Goal: Navigation & Orientation: Find specific page/section

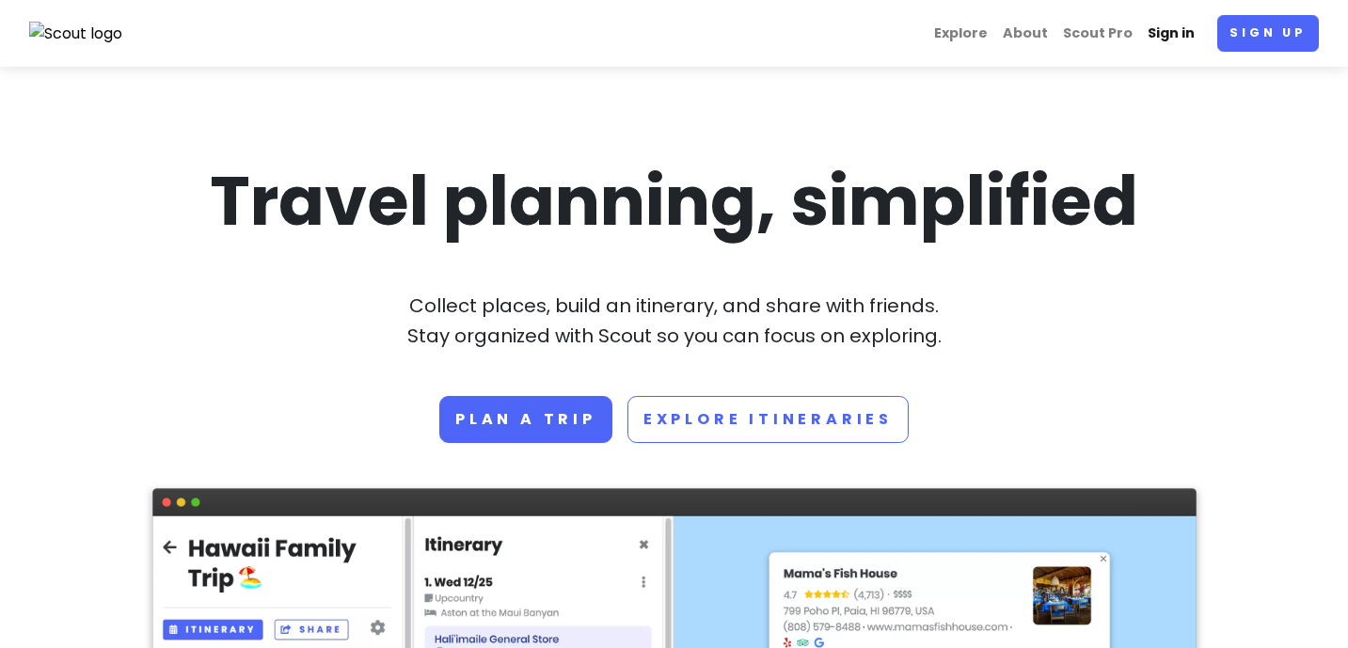
click at [1177, 32] on link "Sign in" at bounding box center [1171, 33] width 62 height 37
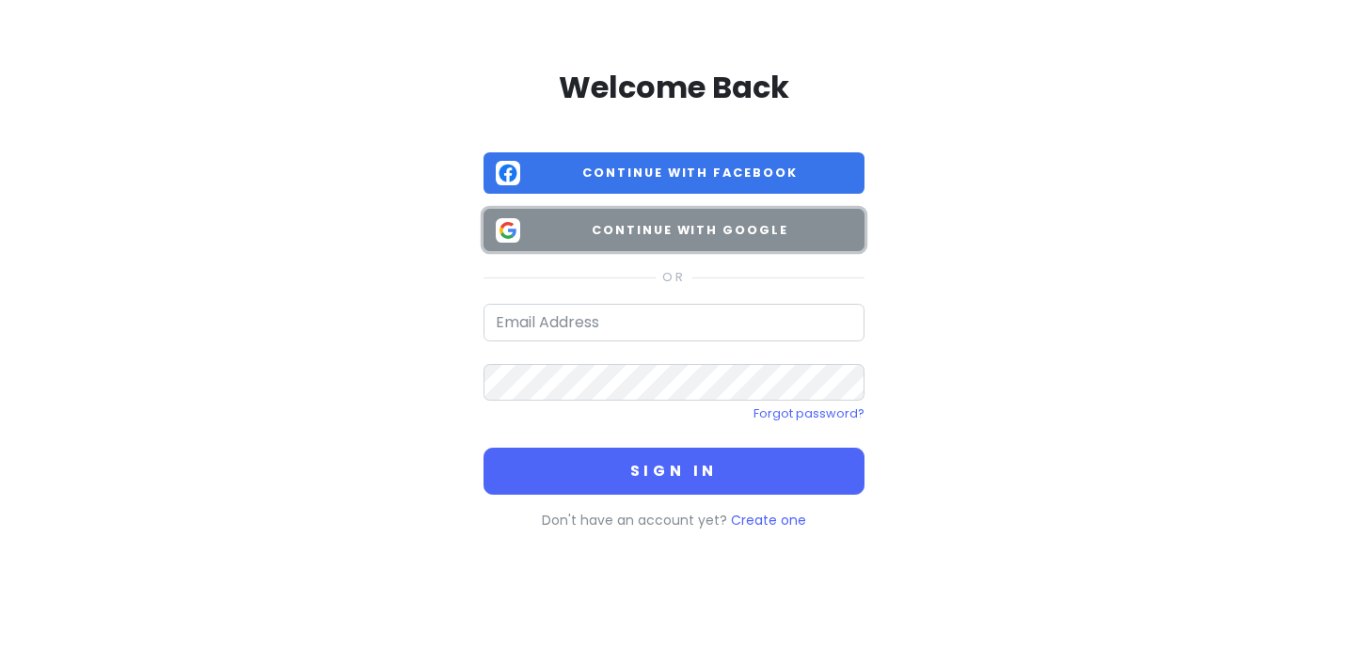
click at [790, 229] on span "Continue with Google" at bounding box center [690, 230] width 324 height 19
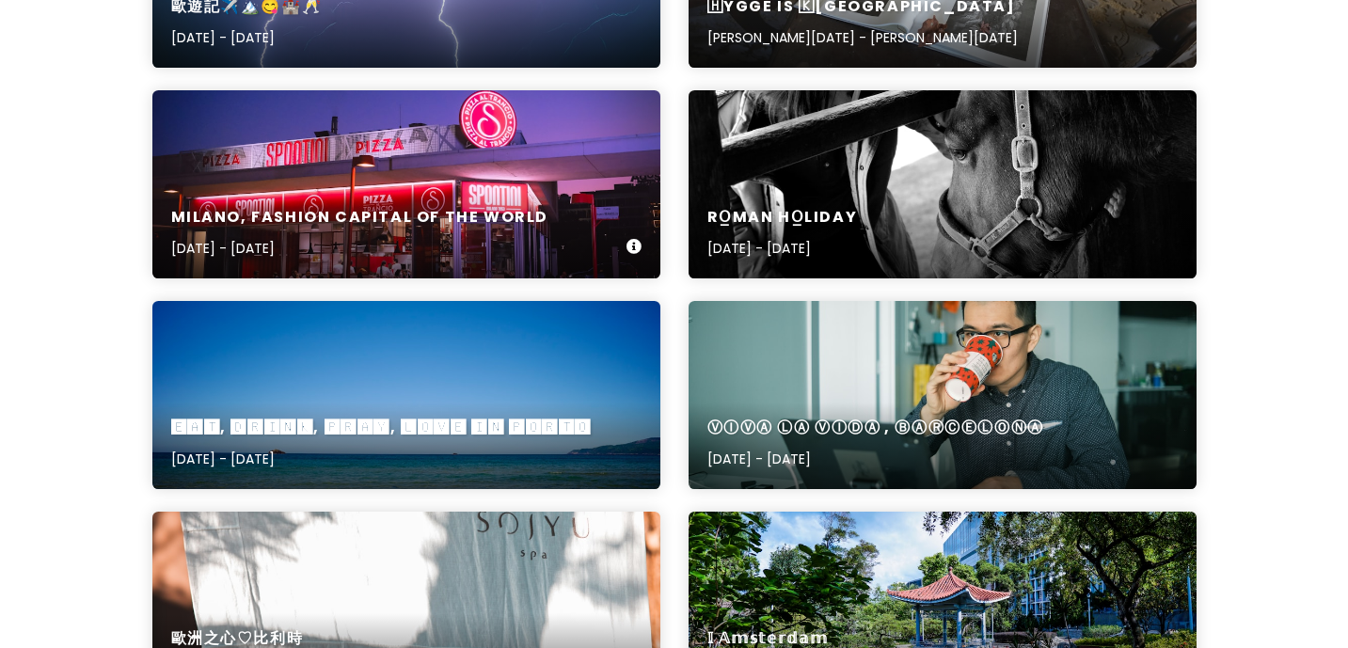
scroll to position [420, 0]
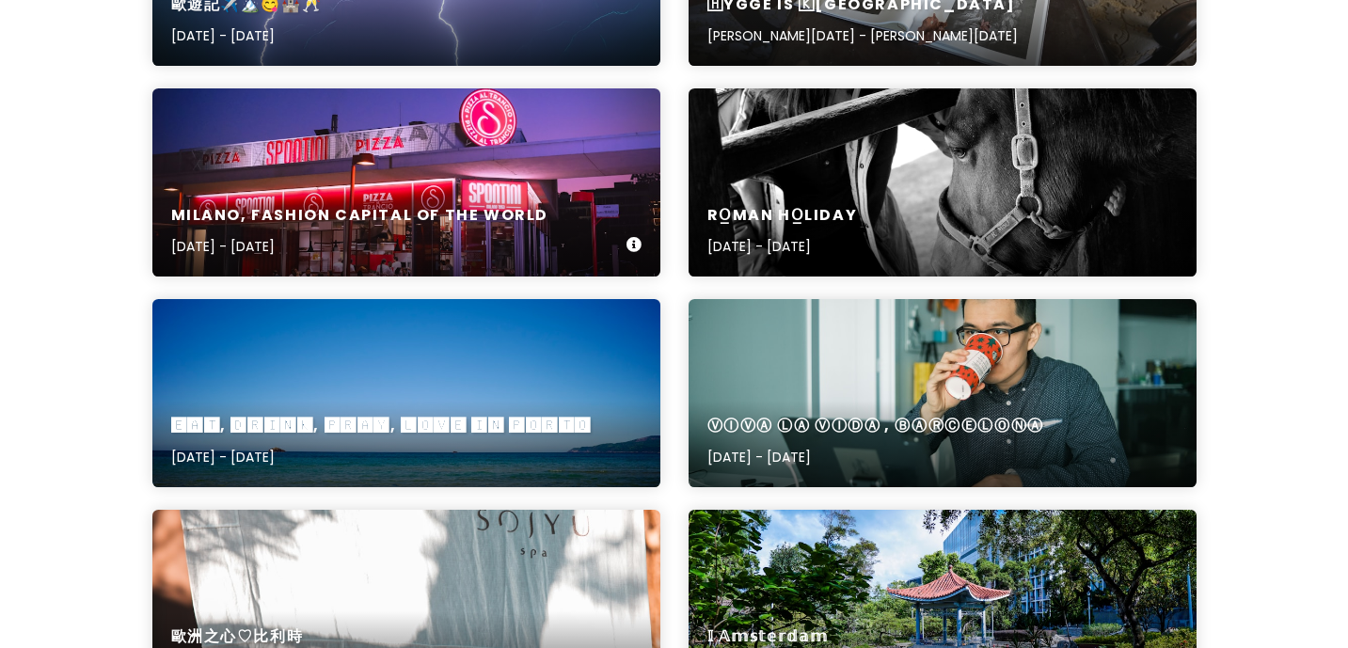
click at [504, 197] on div "[GEOGRAPHIC_DATA], Fashion Capital of the World [DATE] - [DATE]" at bounding box center [406, 231] width 508 height 89
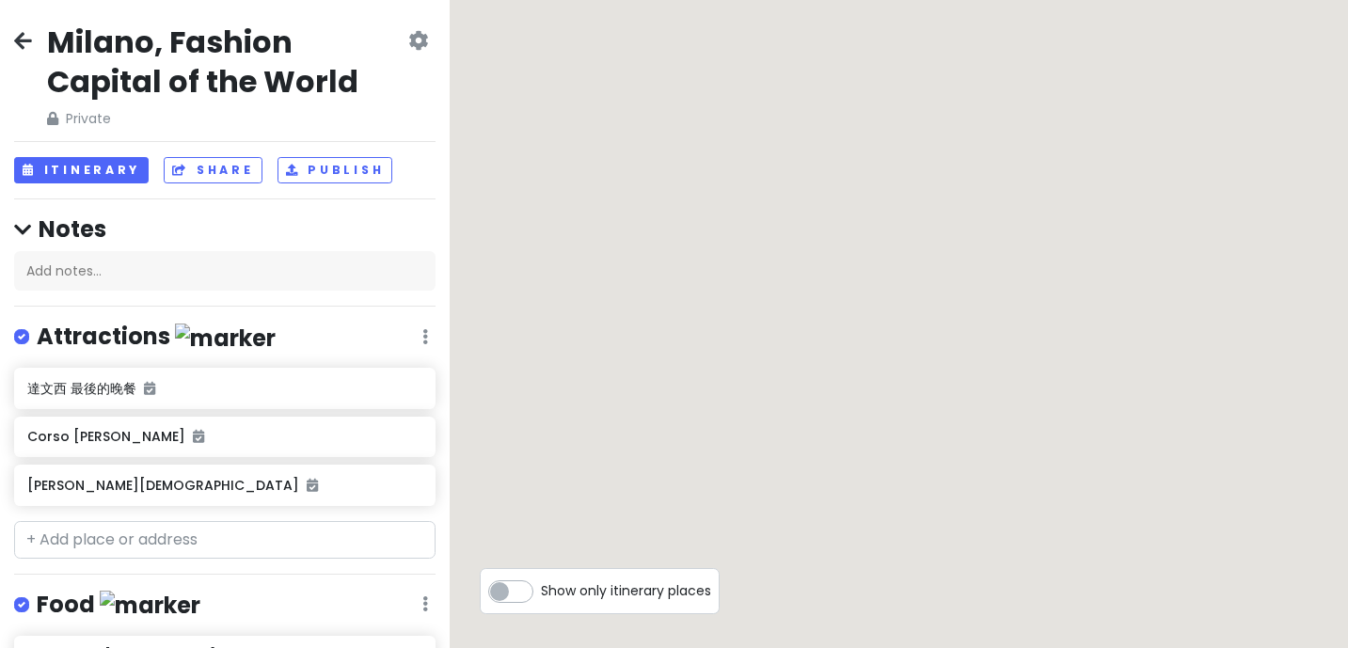
click at [273, 70] on h2 "Milano, Fashion Capital of the World" at bounding box center [225, 62] width 357 height 78
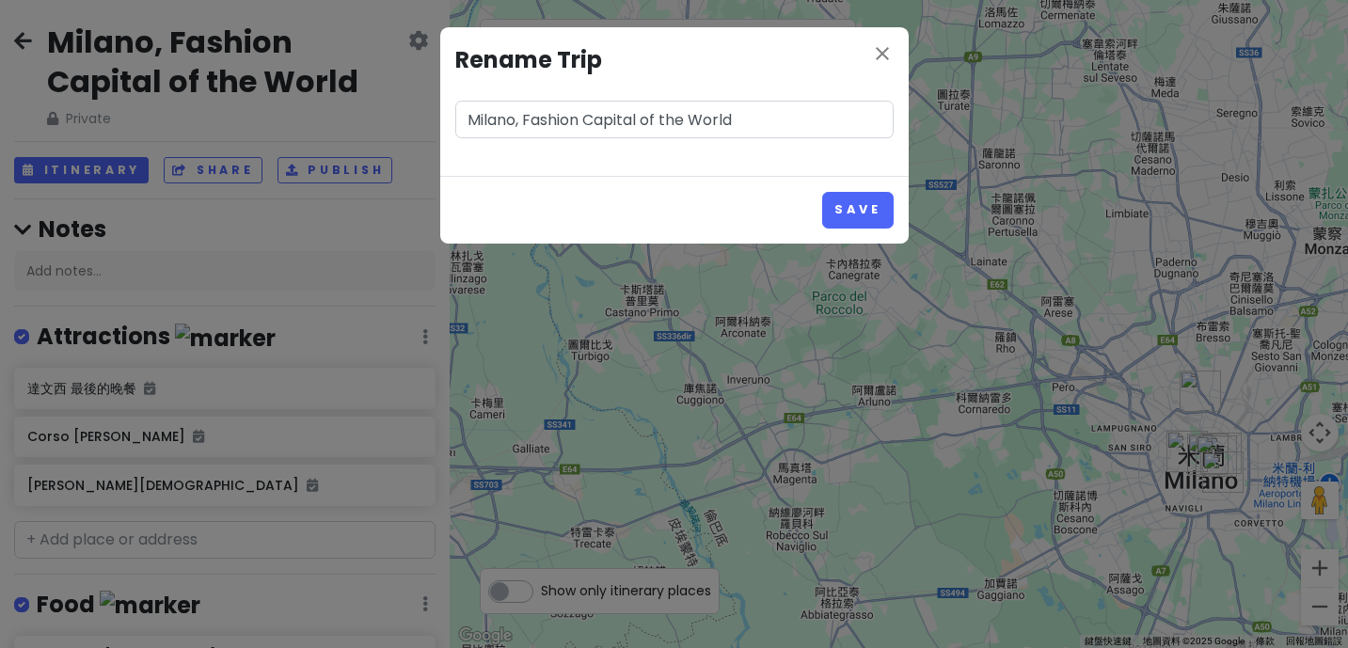
drag, startPoint x: 679, startPoint y: 123, endPoint x: 453, endPoint y: 120, distance: 225.7
click at [453, 120] on div "close Rename Trip [GEOGRAPHIC_DATA], Fashion Capital of the World" at bounding box center [674, 101] width 468 height 149
paste input "🎀 𝑀𝒾𝓁𝒶𝓃🌸, 𝐹𝒶𝓈𝒽𝒾💗𝓃 𝒞𝒶𝓅𝒾𝓉𝒶𝓁 ♡𝒻 𝓉𝒽𝑒 𝒲❁𝓇𝓁𝒹 🎀"
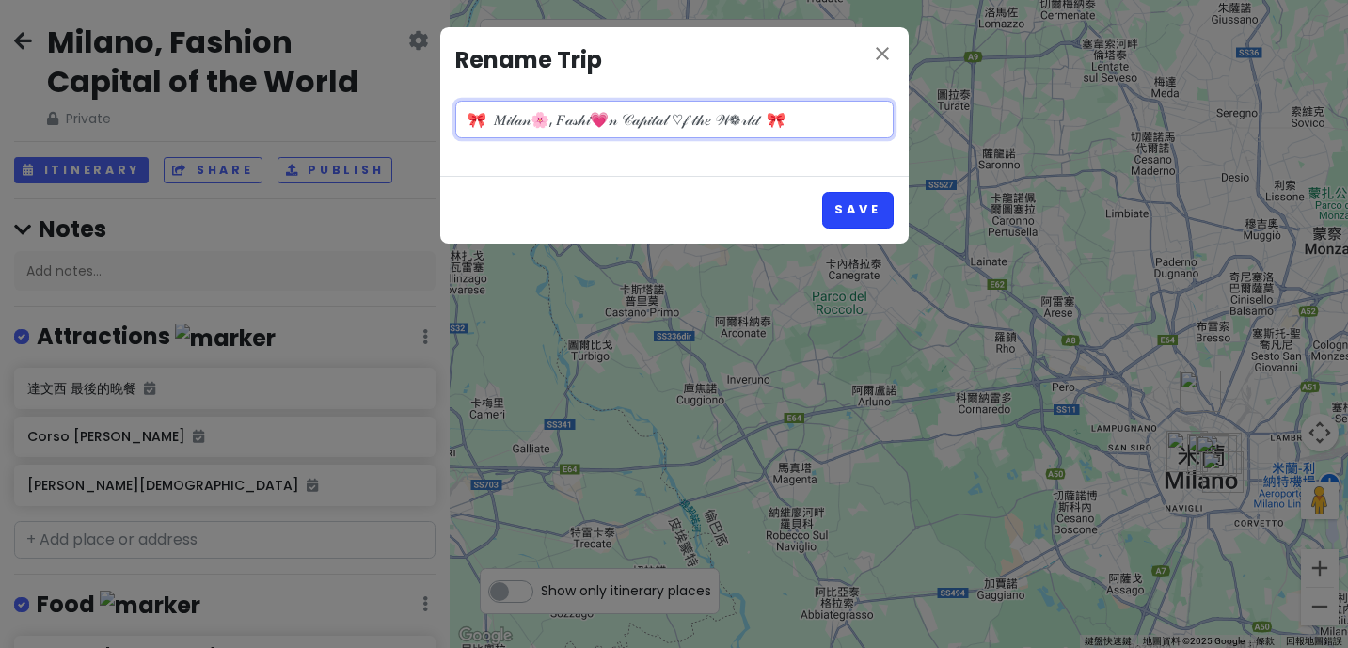
type input "🎀 𝑀𝒾𝓁𝒶𝓃🌸, 𝐹𝒶𝓈𝒽𝒾💗𝓃 𝒞𝒶𝓅𝒾𝓉𝒶𝓁 ♡𝒻 𝓉𝒽𝑒 𝒲❁𝓇𝓁𝒹 🎀"
click at [860, 213] on button "Save" at bounding box center [857, 210] width 71 height 37
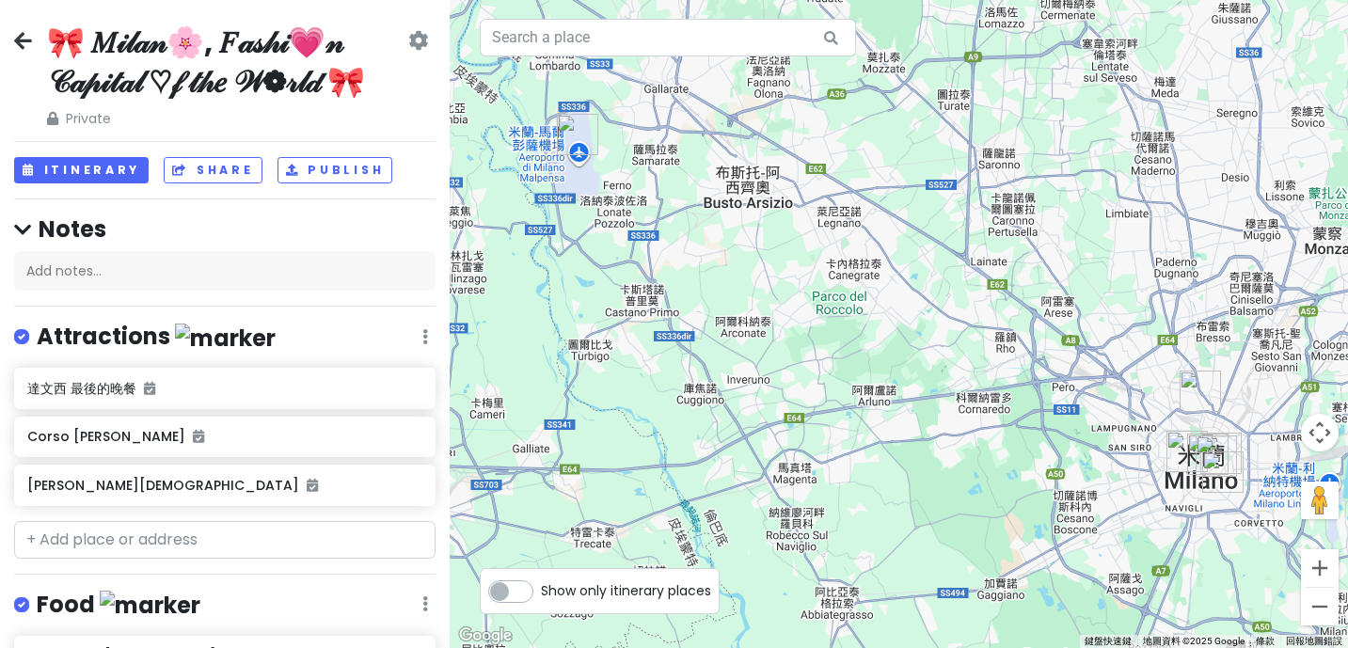
click at [30, 48] on icon at bounding box center [23, 40] width 18 height 15
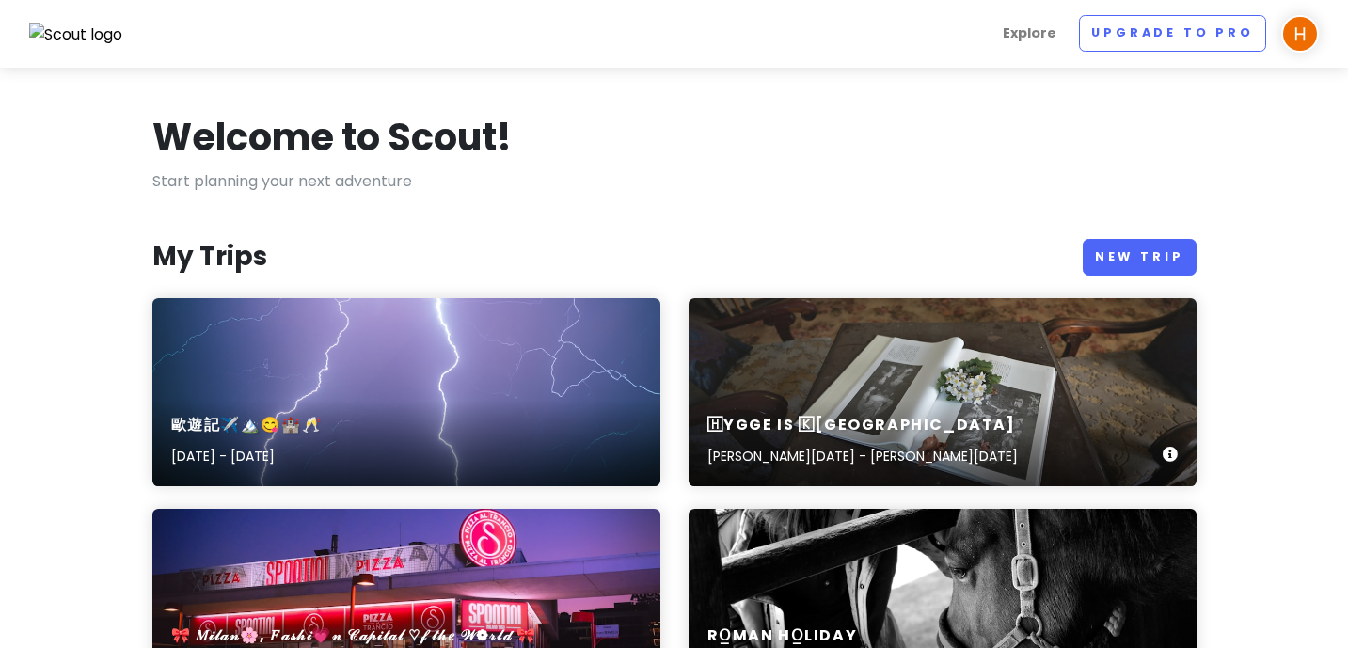
click at [929, 417] on div "🄷ygge is 🄺øbenhavn [PERSON_NAME][DATE] - [PERSON_NAME][DATE]" at bounding box center [942, 441] width 508 height 89
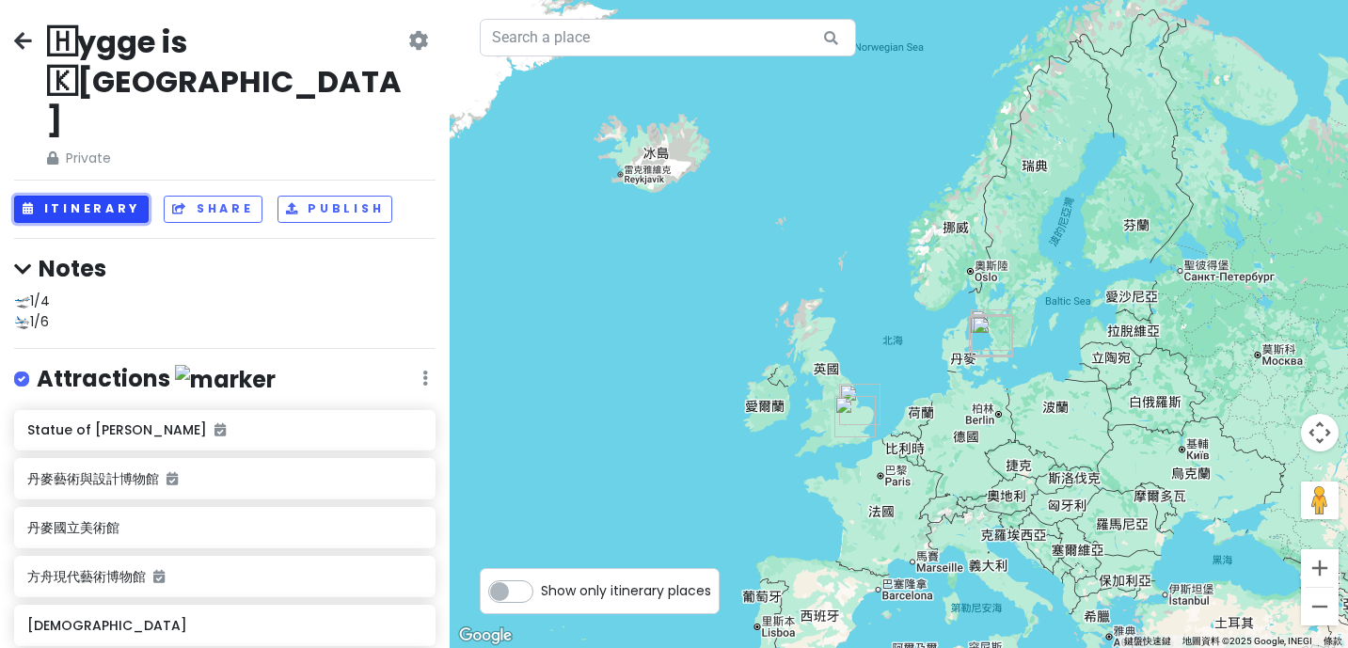
click at [95, 196] on button "Itinerary" at bounding box center [81, 209] width 134 height 27
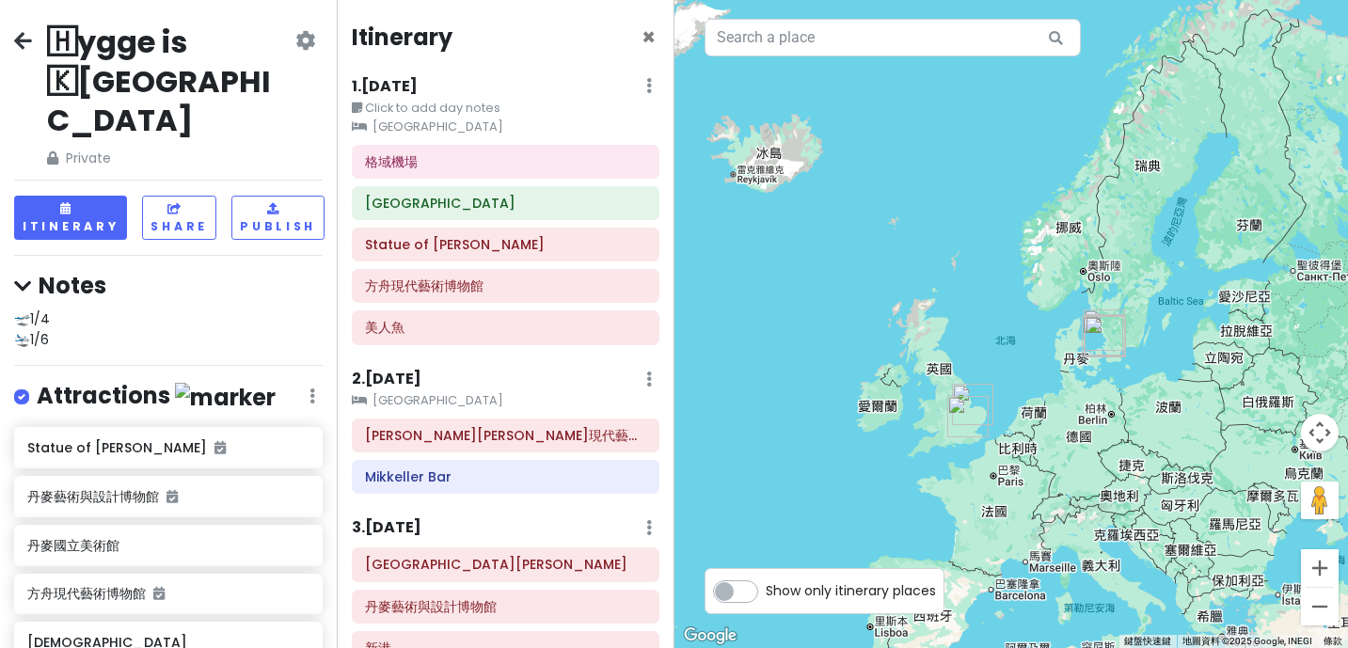
click at [29, 38] on icon at bounding box center [23, 40] width 18 height 15
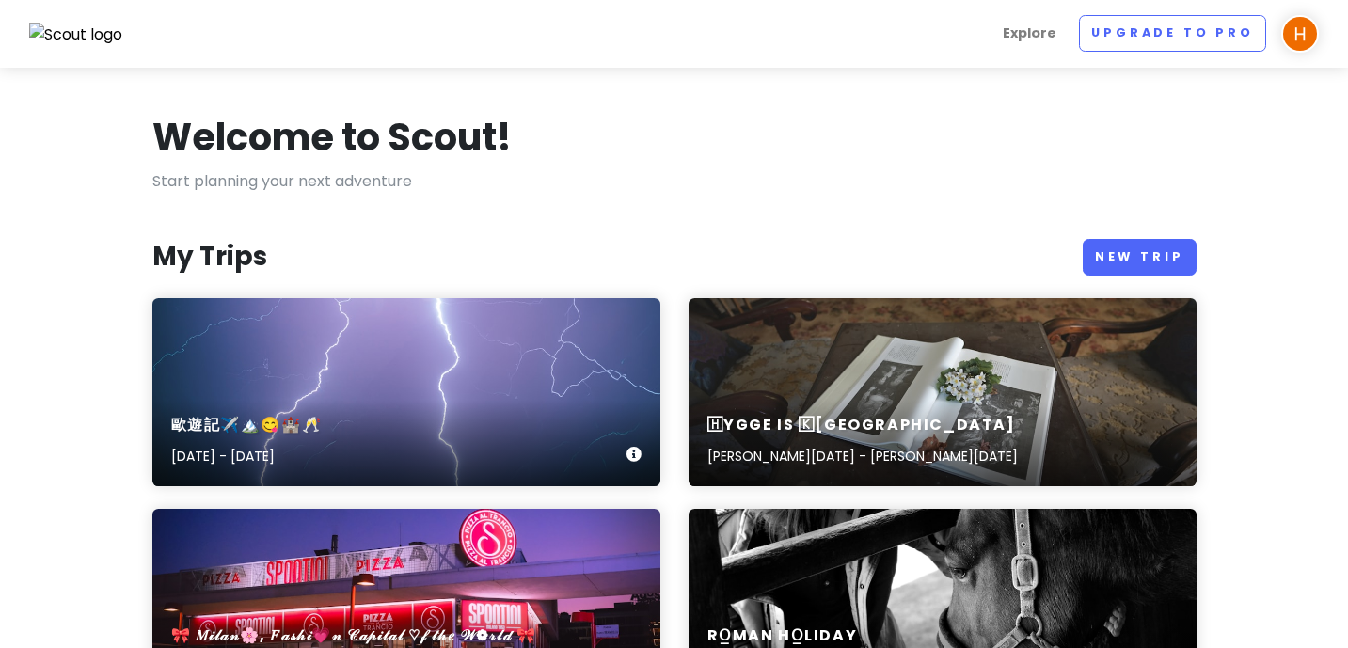
click at [480, 323] on div "歐遊記✈️🏔️😋🏰🥂 [DATE] - [DATE]" at bounding box center [406, 392] width 508 height 188
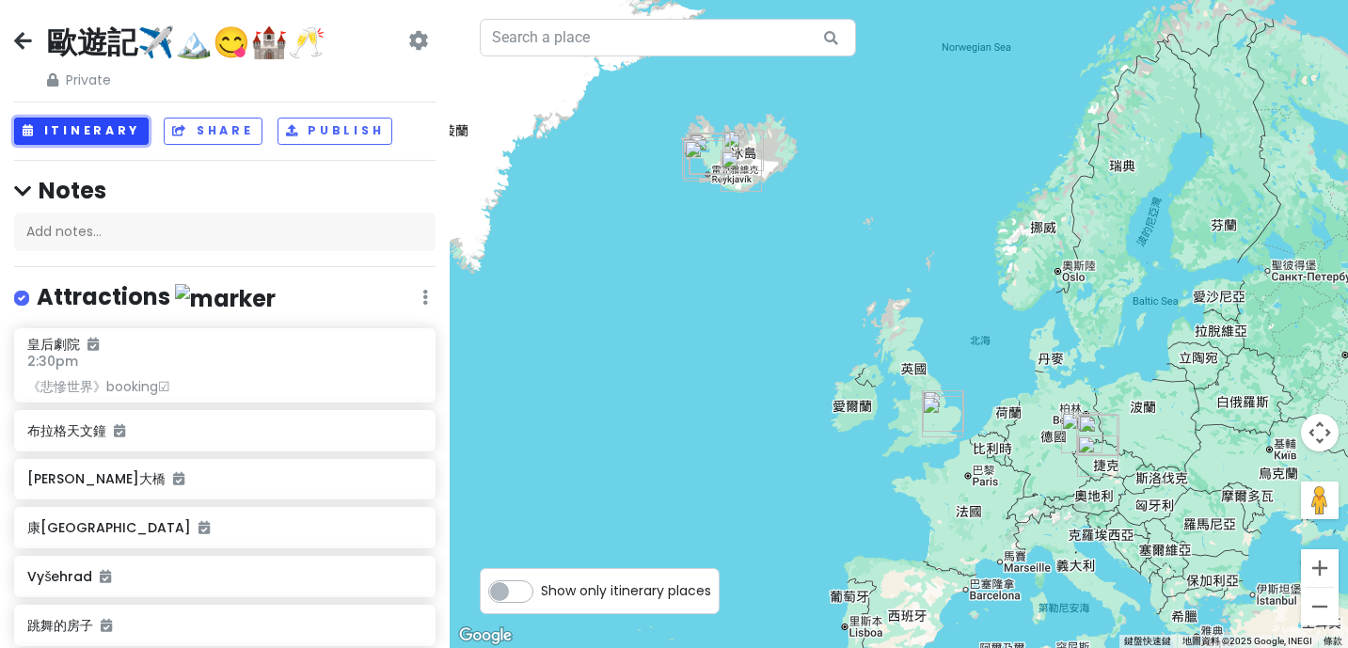
click at [103, 132] on button "Itinerary" at bounding box center [81, 131] width 134 height 27
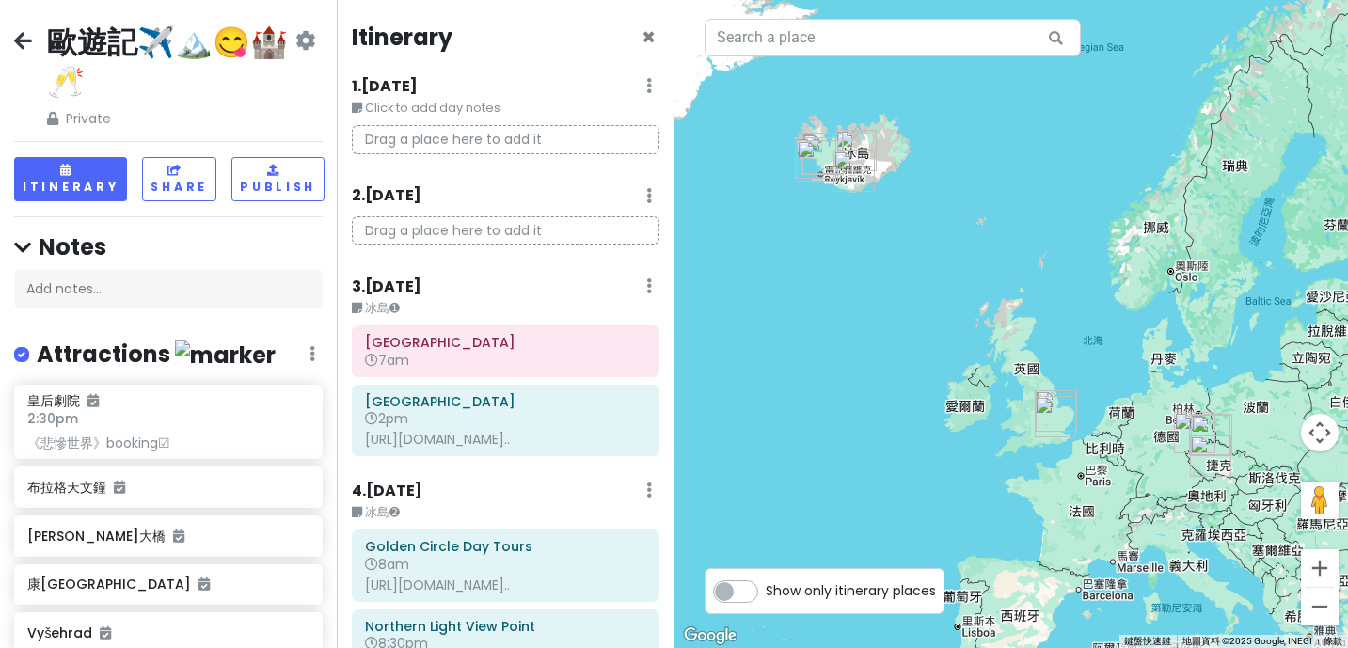
click at [34, 39] on div "歐遊記✈️🏔️😋🏰🥂 Private Change Dates Make a Copy Delete Trip Go Pro ⚡️ Give Feedback…" at bounding box center [168, 76] width 308 height 107
click at [18, 51] on link at bounding box center [23, 42] width 18 height 24
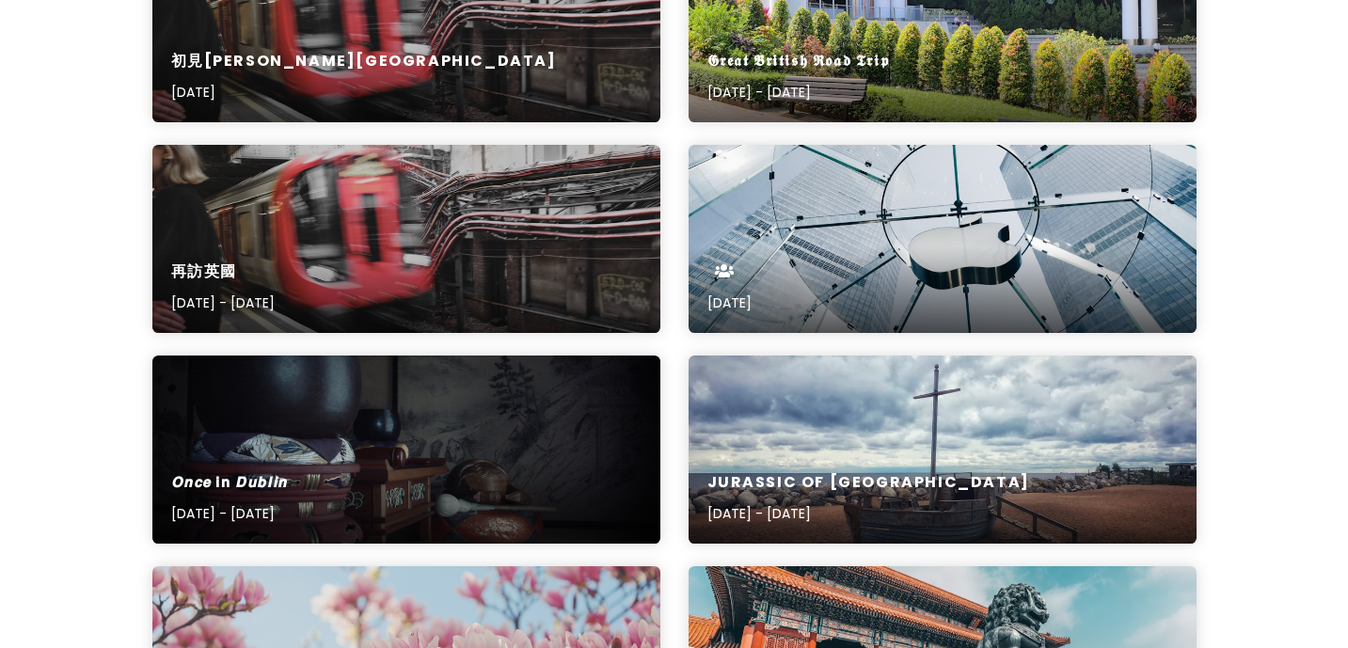
scroll to position [1624, 0]
